Goal: Task Accomplishment & Management: Use online tool/utility

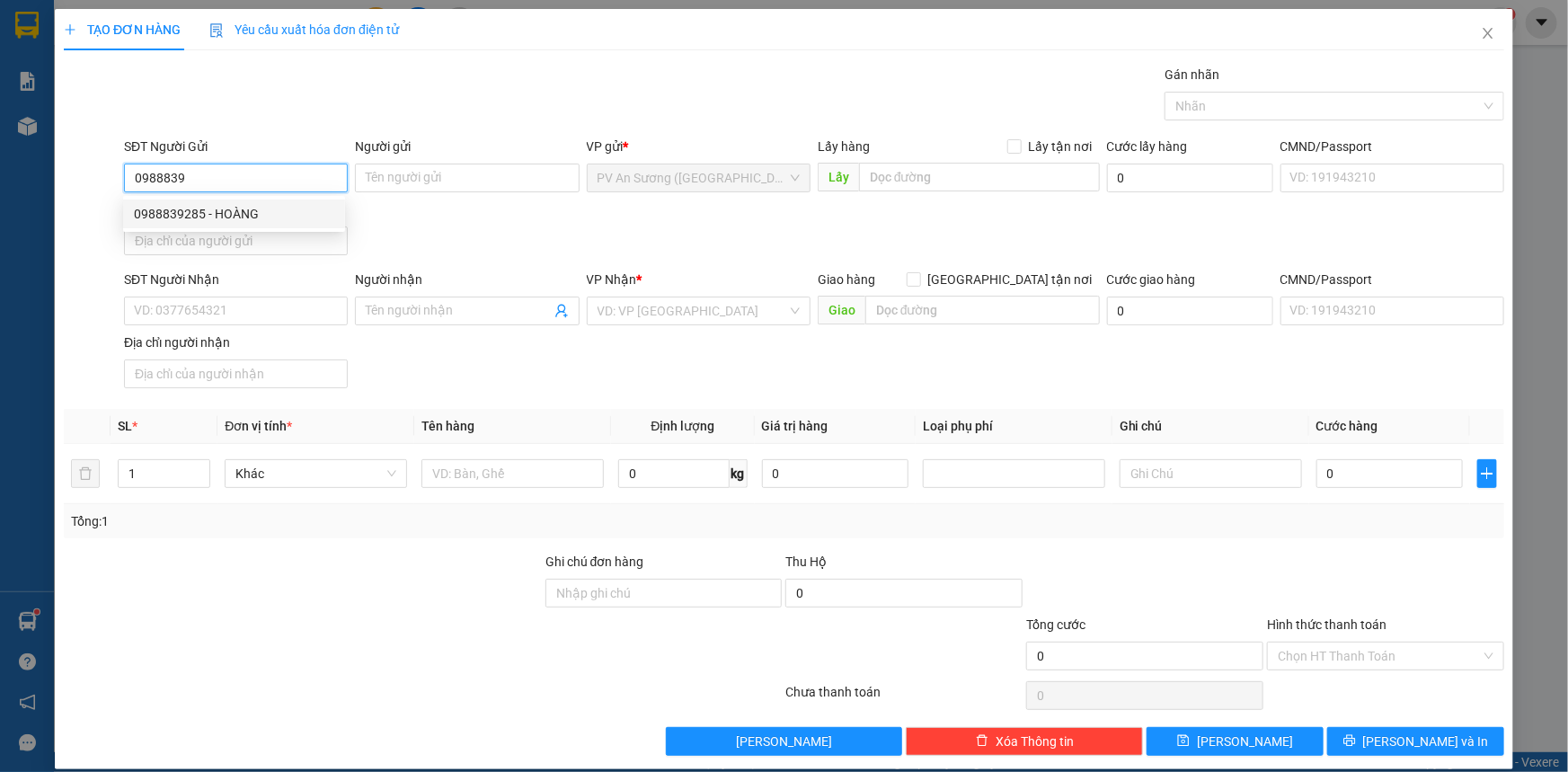
click at [214, 226] on div "0988839285 - HOÀNG" at bounding box center [234, 214] width 222 height 29
type input "0988839285"
type input "HOÀNG"
type input "0971781492"
type input "HUYỀN"
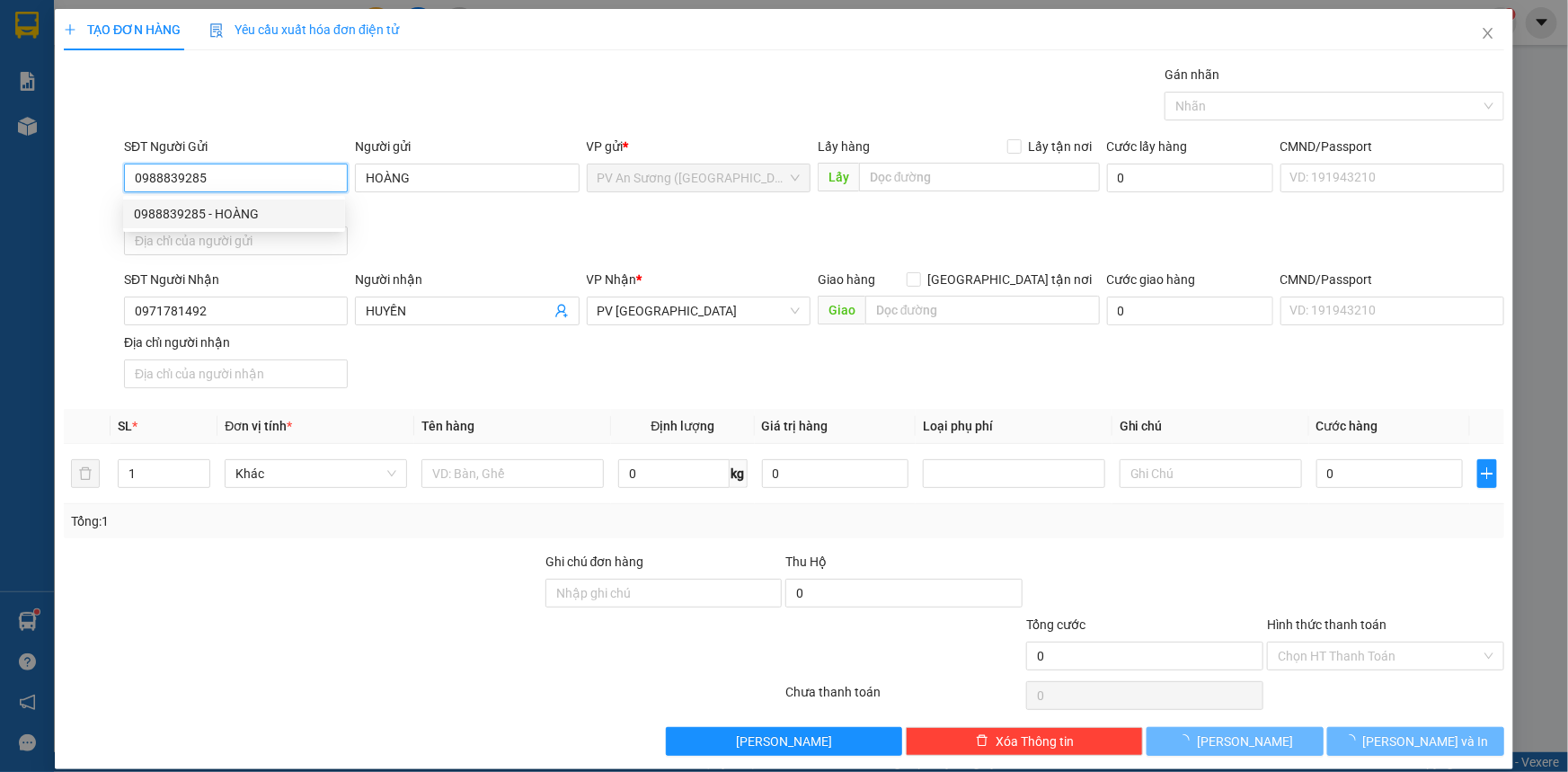
type input "20.000"
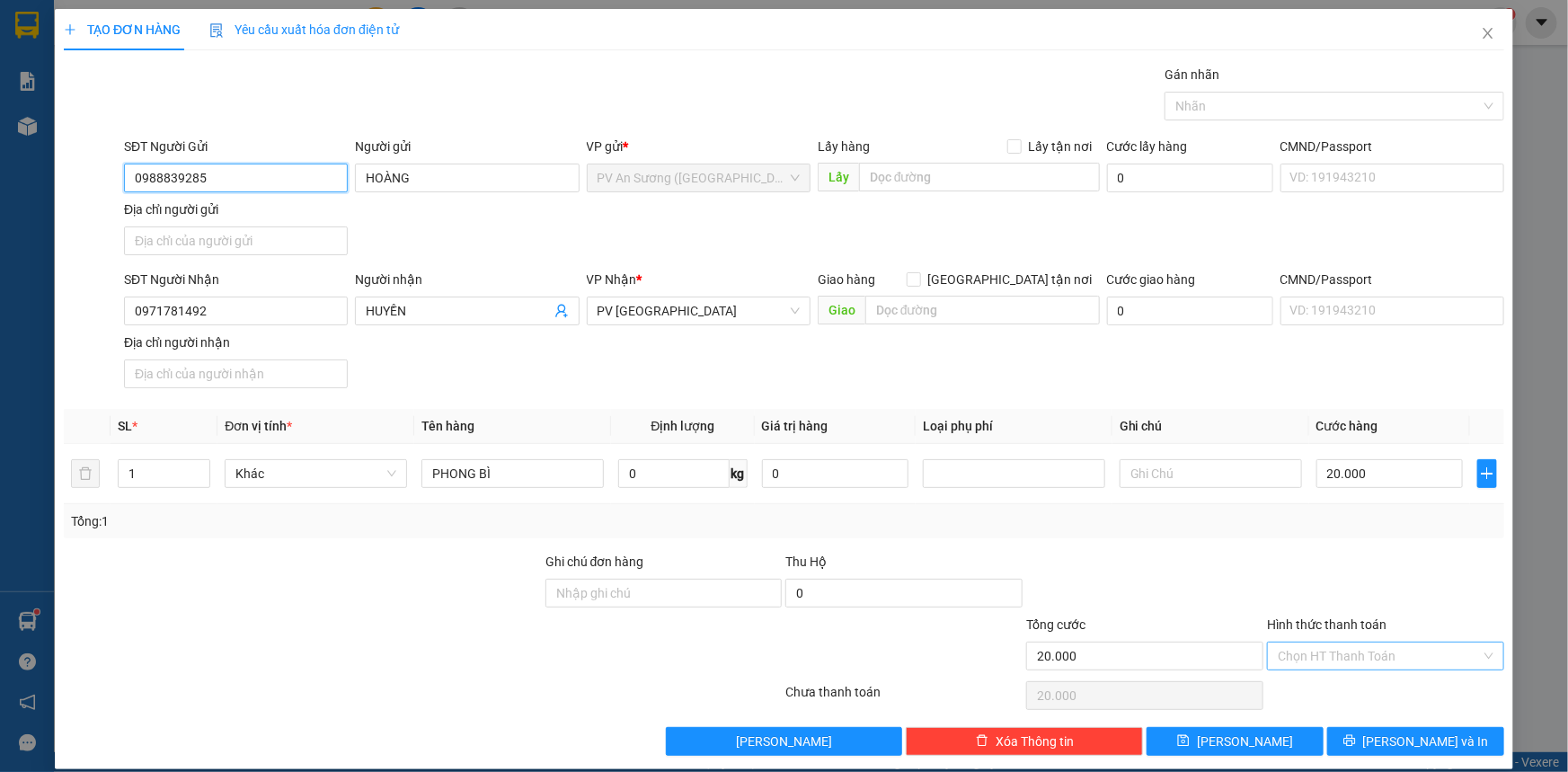
type input "0988839285"
click at [1387, 658] on input "Hình thức thanh toán" at bounding box center [1379, 657] width 203 height 27
click at [1359, 683] on div "Tại văn phòng" at bounding box center [1375, 691] width 214 height 19
type input "0"
click at [1368, 741] on button "[PERSON_NAME] và In" at bounding box center [1416, 742] width 177 height 29
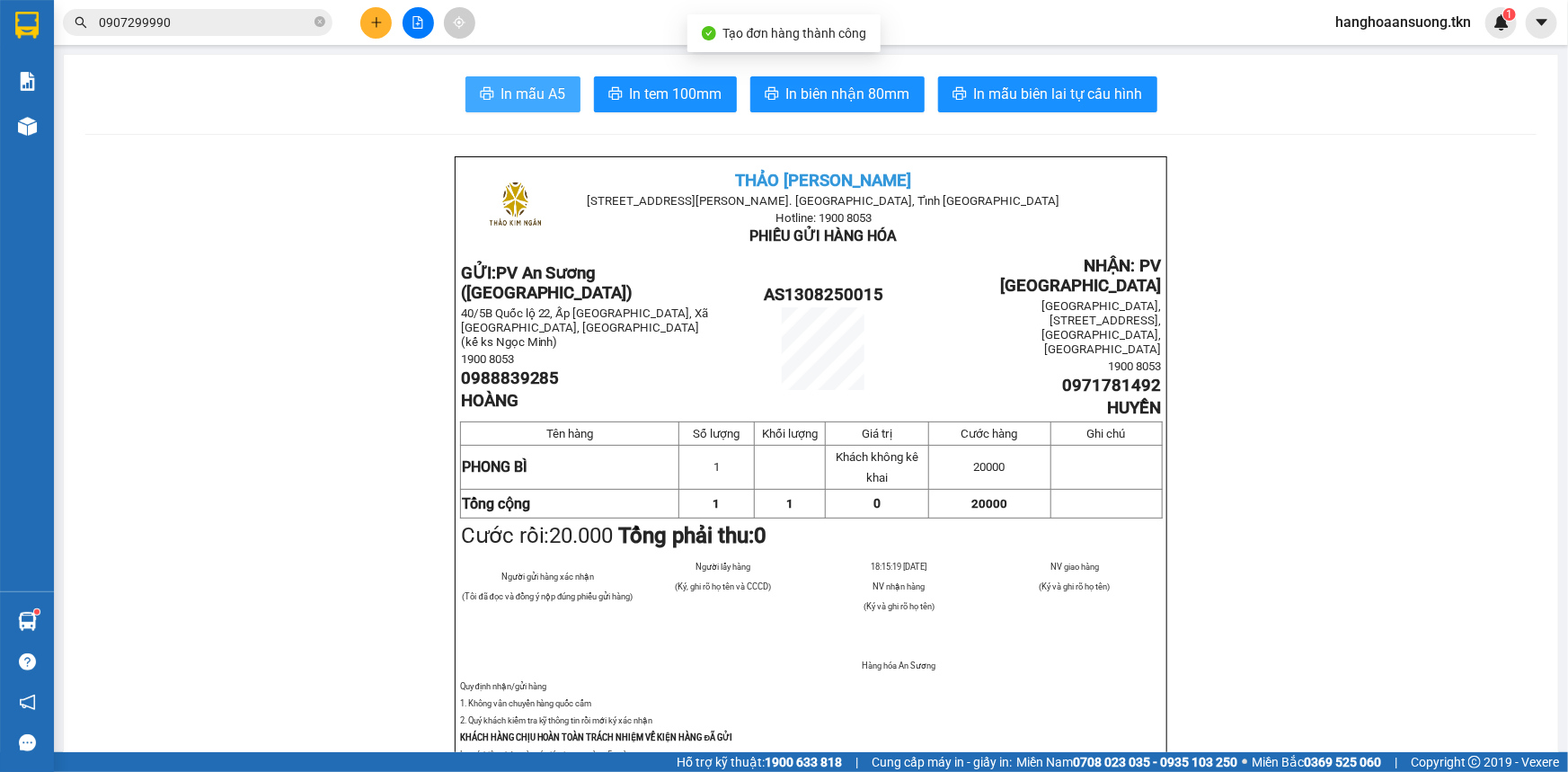
click at [512, 104] on span "In mẫu A5" at bounding box center [533, 93] width 65 height 22
click at [36, 122] on img at bounding box center [27, 125] width 18 height 18
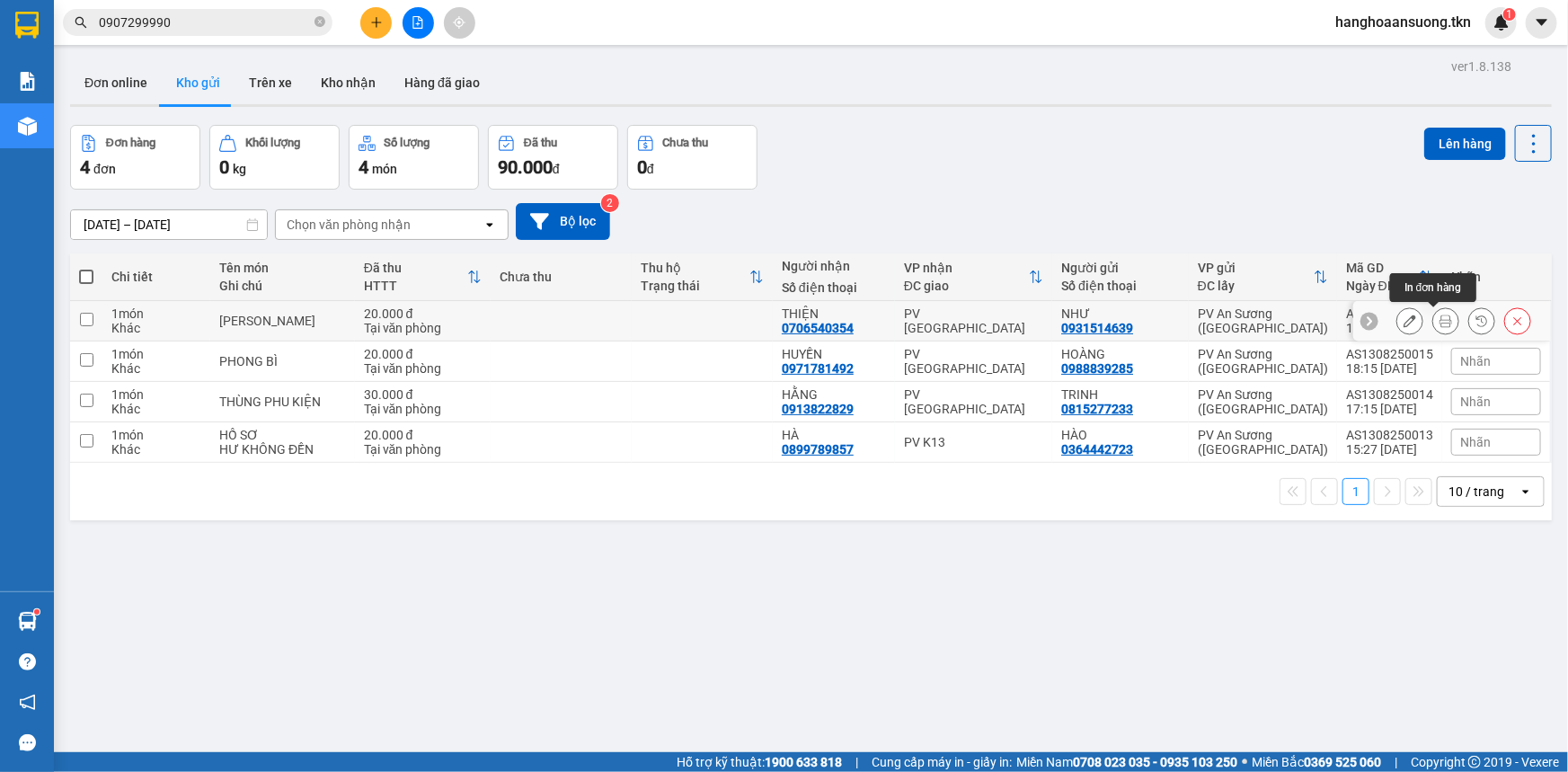
click at [1442, 323] on button at bounding box center [1446, 321] width 25 height 31
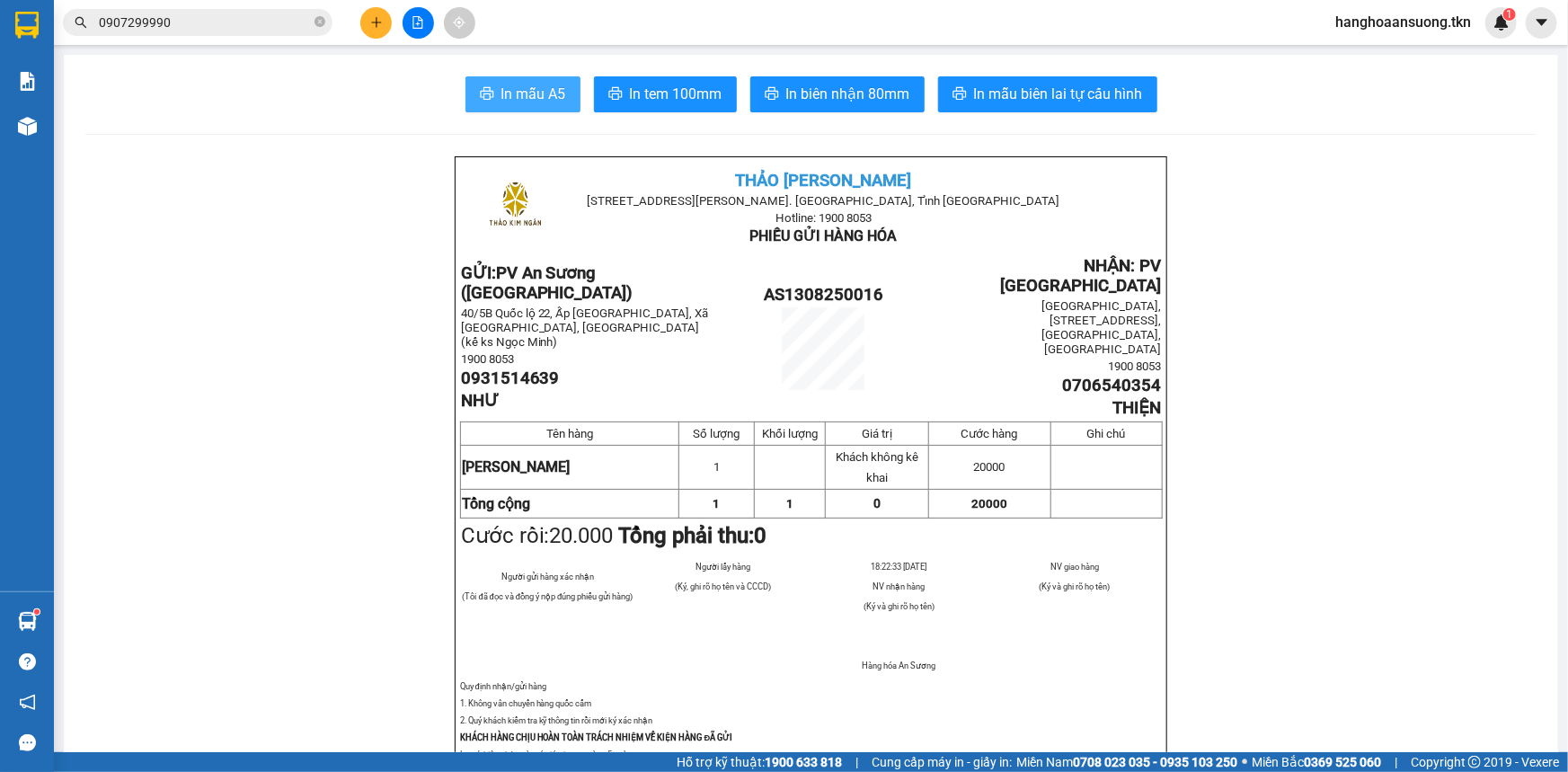
click at [560, 89] on button "In mẫu A5" at bounding box center [523, 94] width 115 height 36
click at [52, 129] on div "Kho hàng mới" at bounding box center [27, 126] width 54 height 45
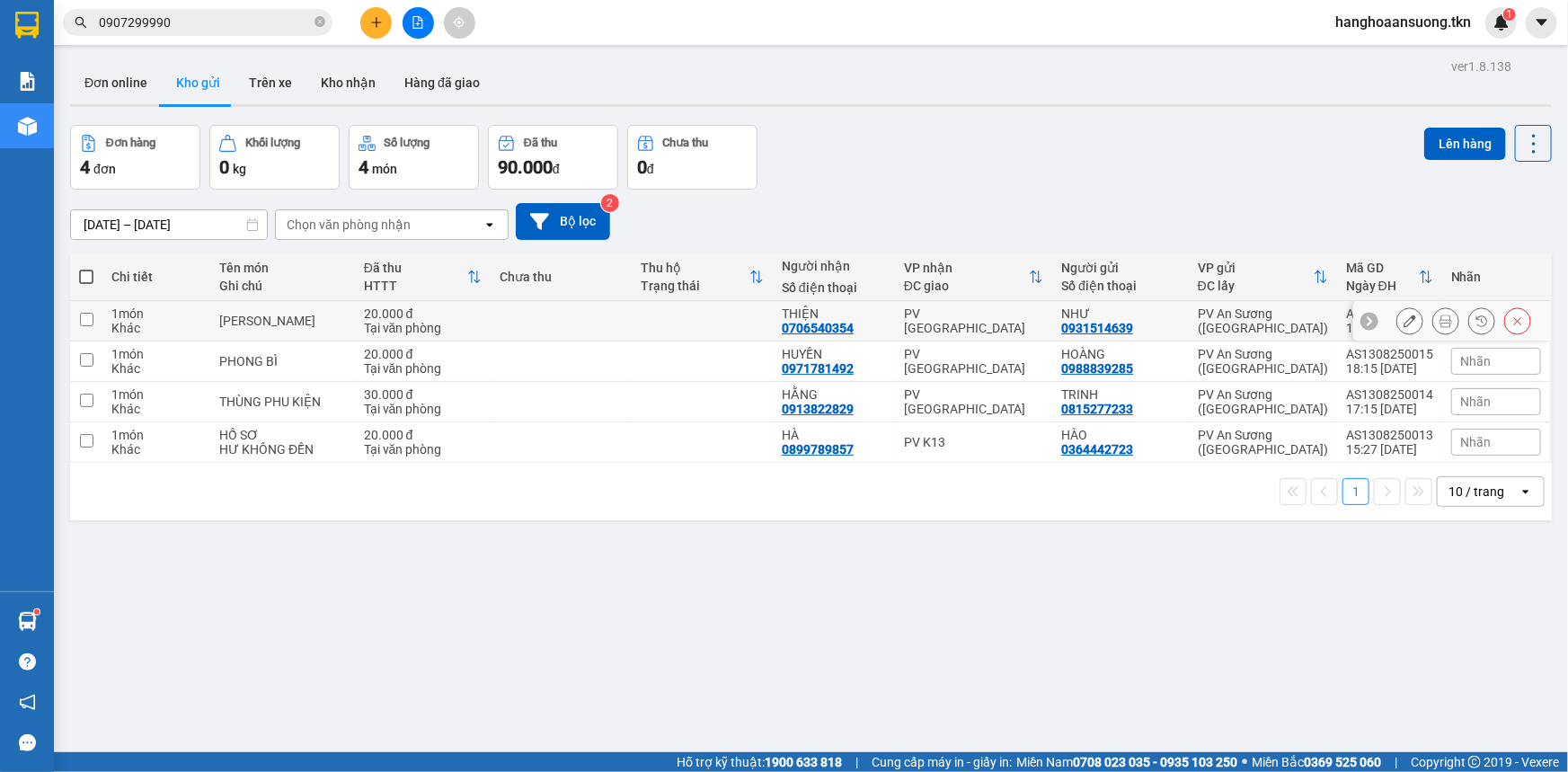
click at [1441, 321] on button at bounding box center [1446, 321] width 25 height 31
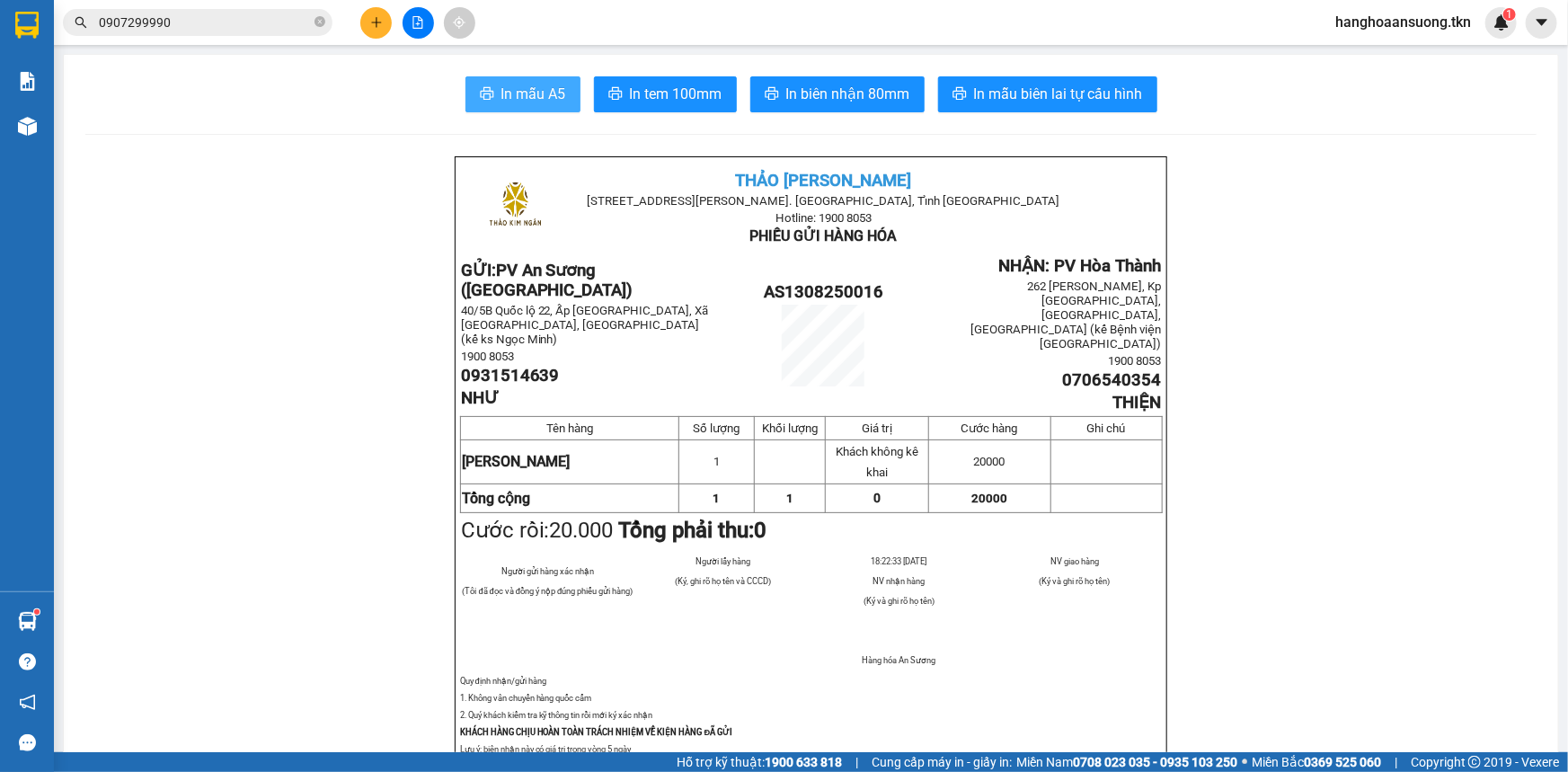
click at [539, 95] on span "In mẫu A5" at bounding box center [533, 93] width 65 height 22
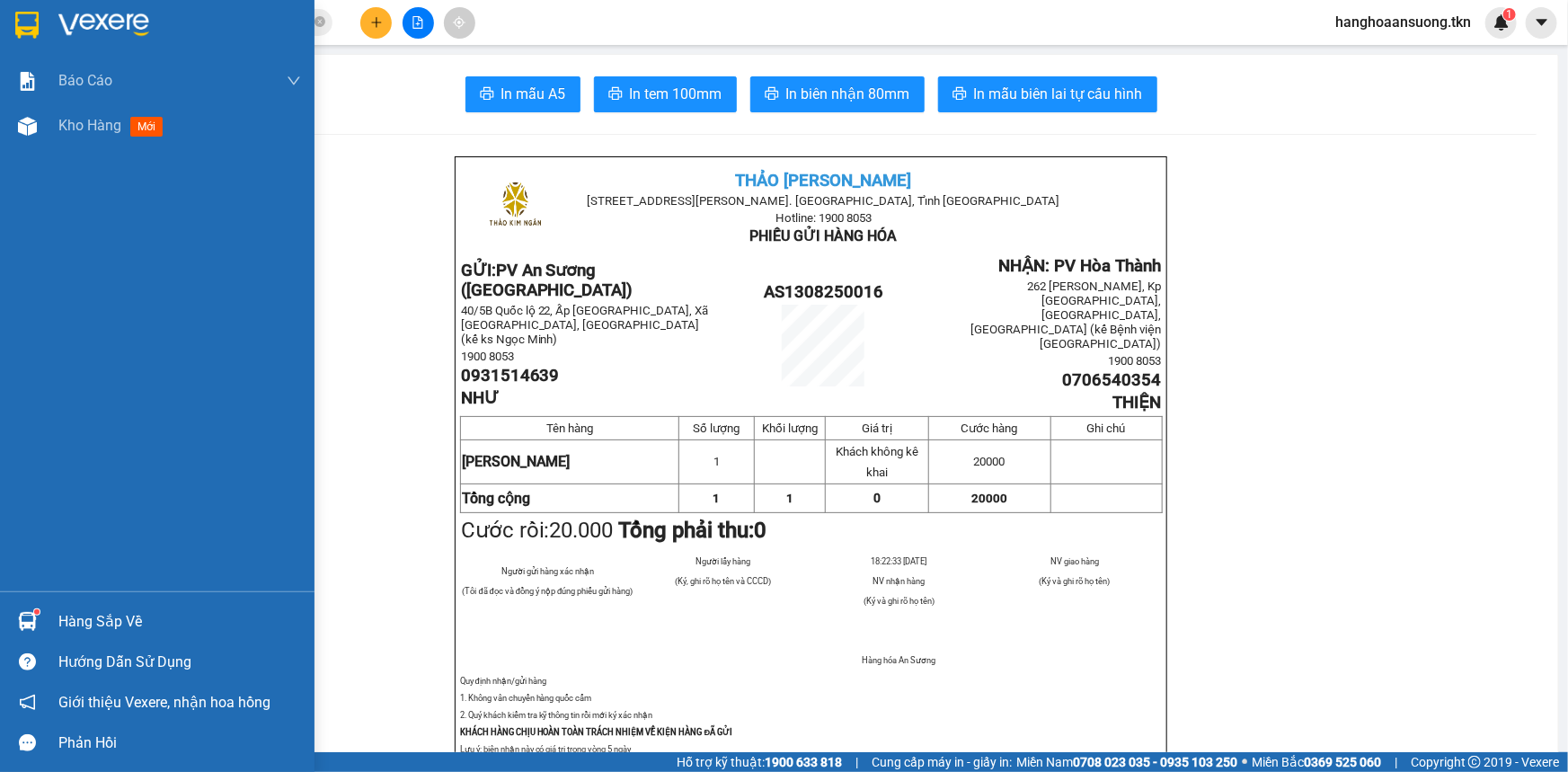
click at [52, 603] on div "Hàng sắp về" at bounding box center [157, 622] width 314 height 41
